Goal: Task Accomplishment & Management: Use online tool/utility

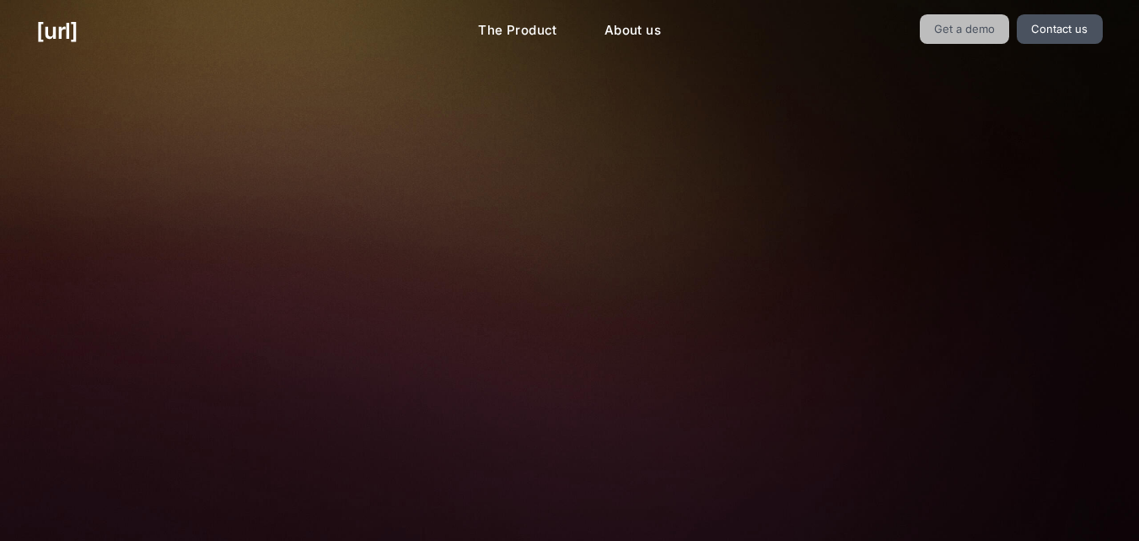
click at [945, 30] on link "Get a demo" at bounding box center [965, 29] width 90 height 30
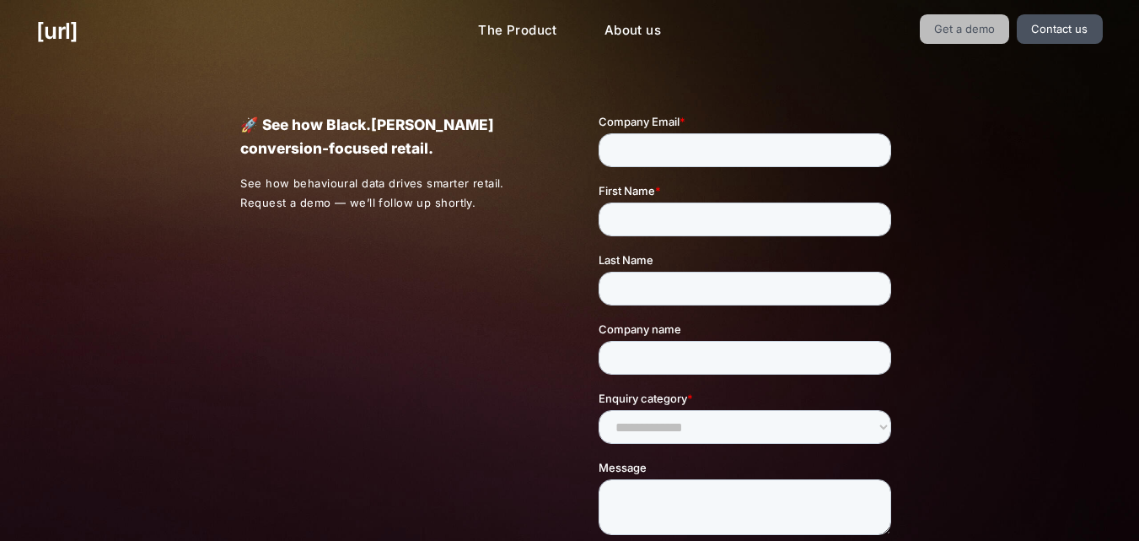
click at [972, 23] on link "Get a demo" at bounding box center [965, 29] width 90 height 30
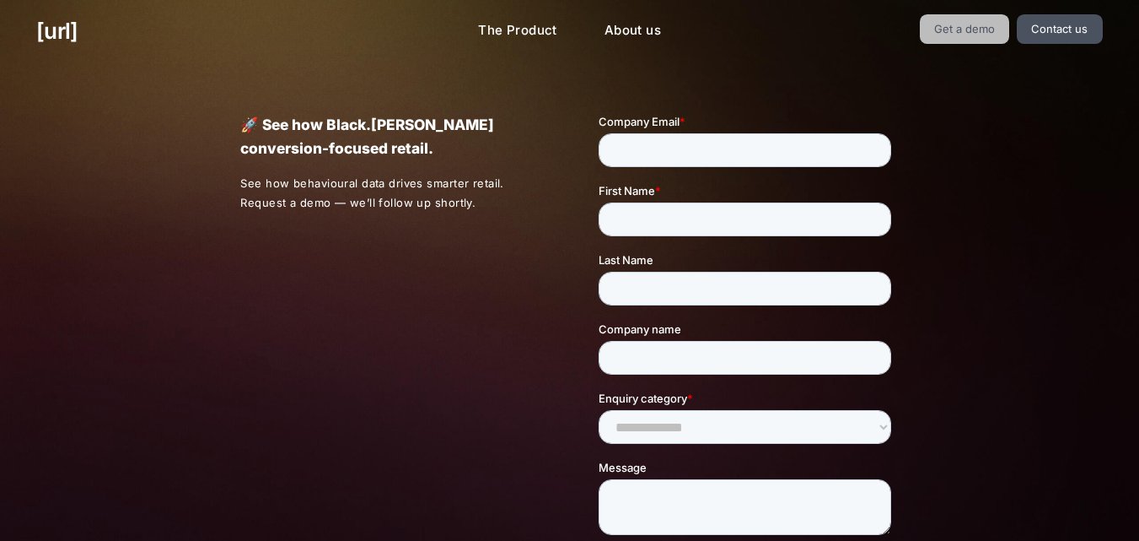
click at [972, 23] on link "Get a demo" at bounding box center [965, 29] width 90 height 30
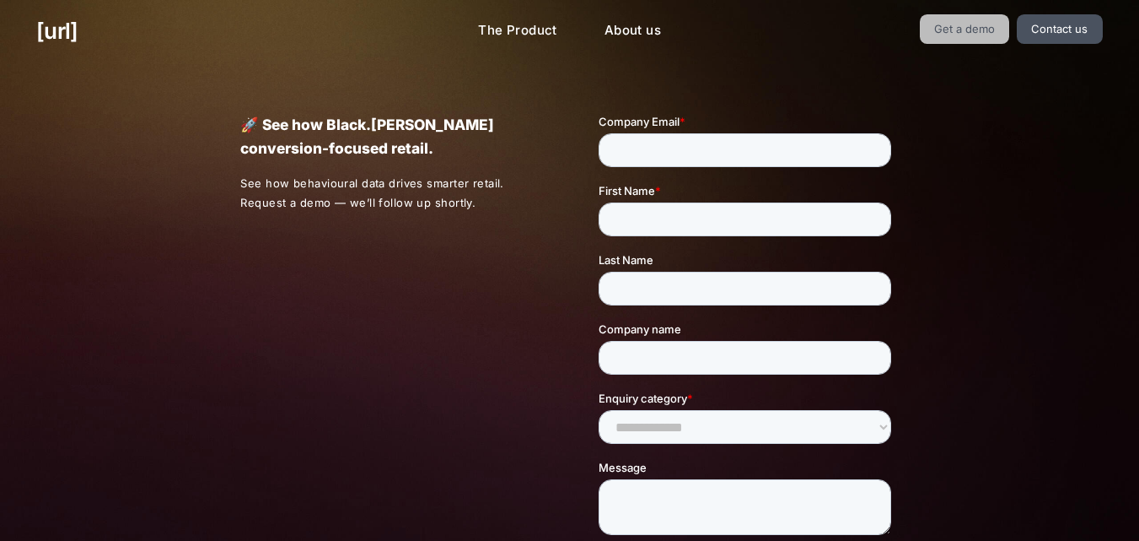
click at [972, 23] on link "Get a demo" at bounding box center [965, 29] width 90 height 30
click at [958, 19] on link "Get a demo" at bounding box center [965, 29] width 90 height 30
click at [1009, 349] on div "🚀 See how Black.[PERSON_NAME] conversion-focused retail. See how behavioural da…" at bounding box center [569, 394] width 1139 height 665
